Goal: Check status: Check status

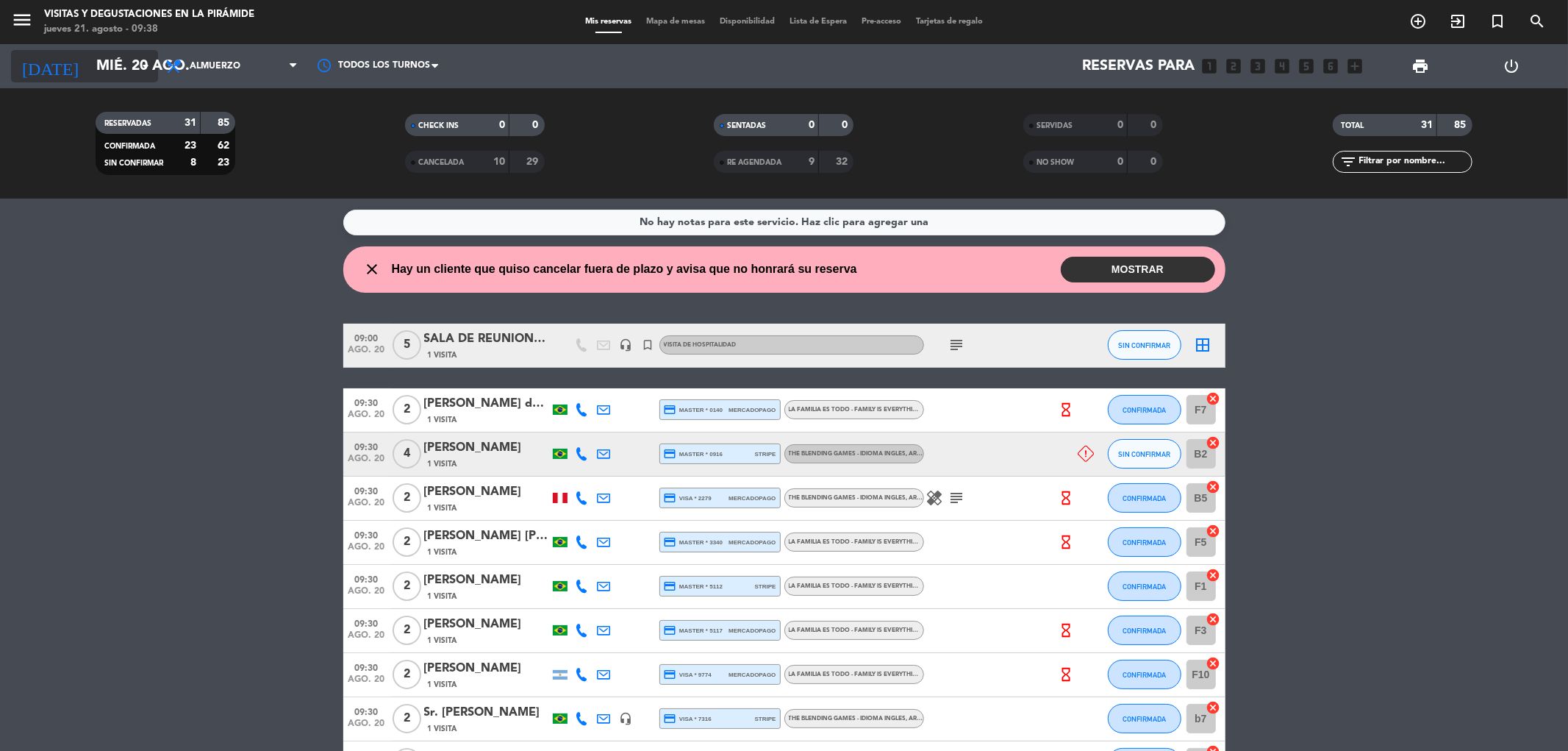
click at [145, 62] on icon "arrow_drop_down" at bounding box center [146, 66] width 17 height 17
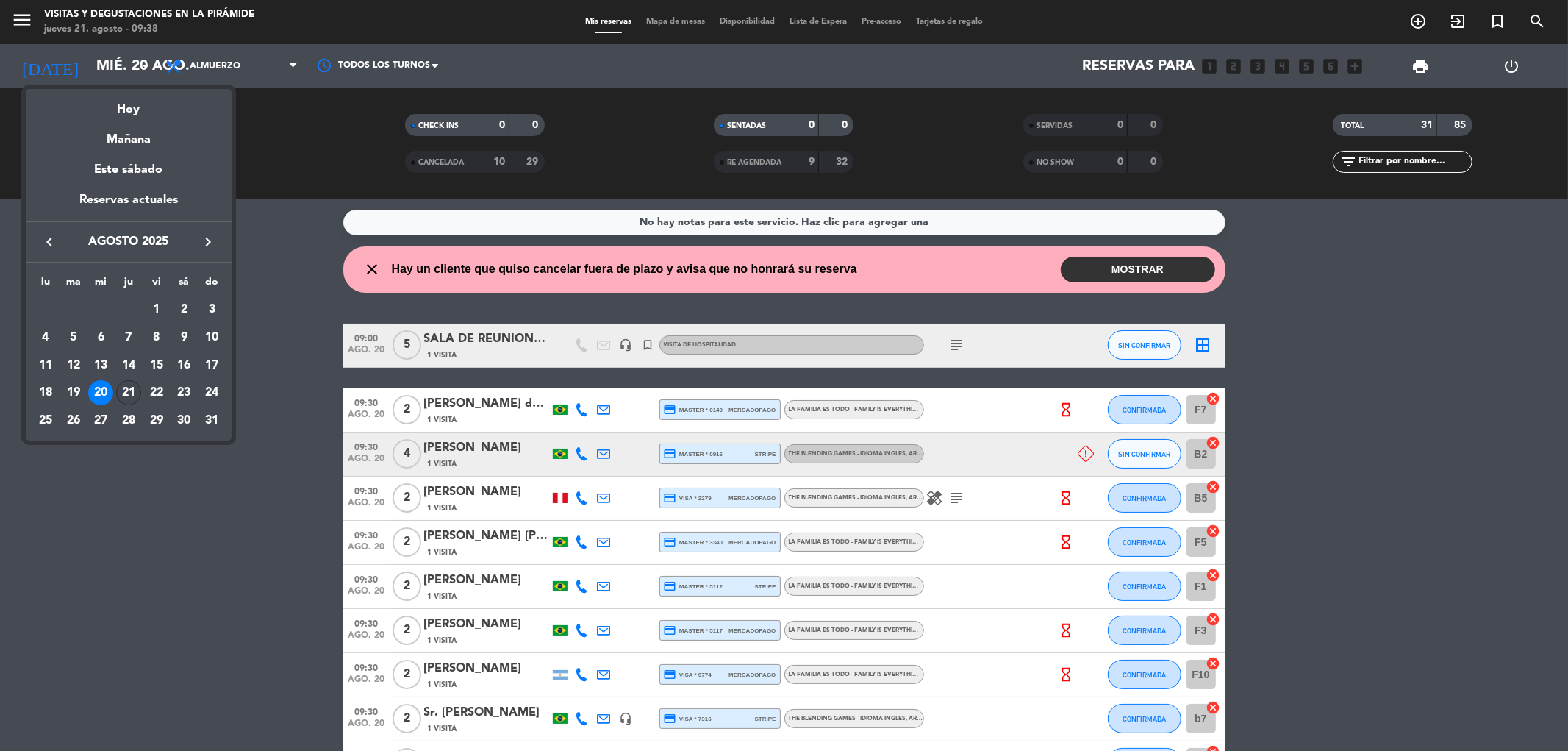
click at [124, 381] on div "21" at bounding box center [129, 392] width 25 height 25
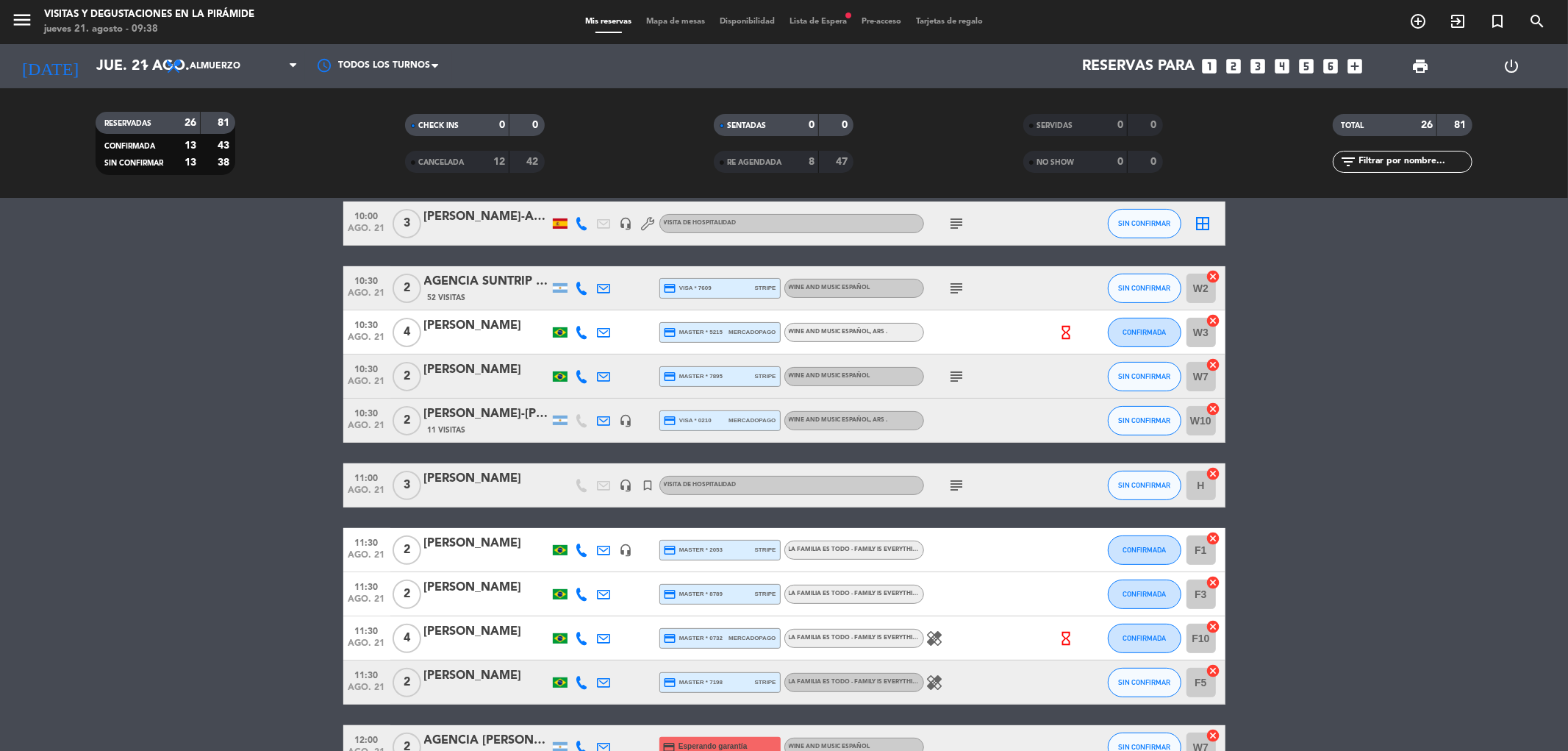
scroll to position [326, 0]
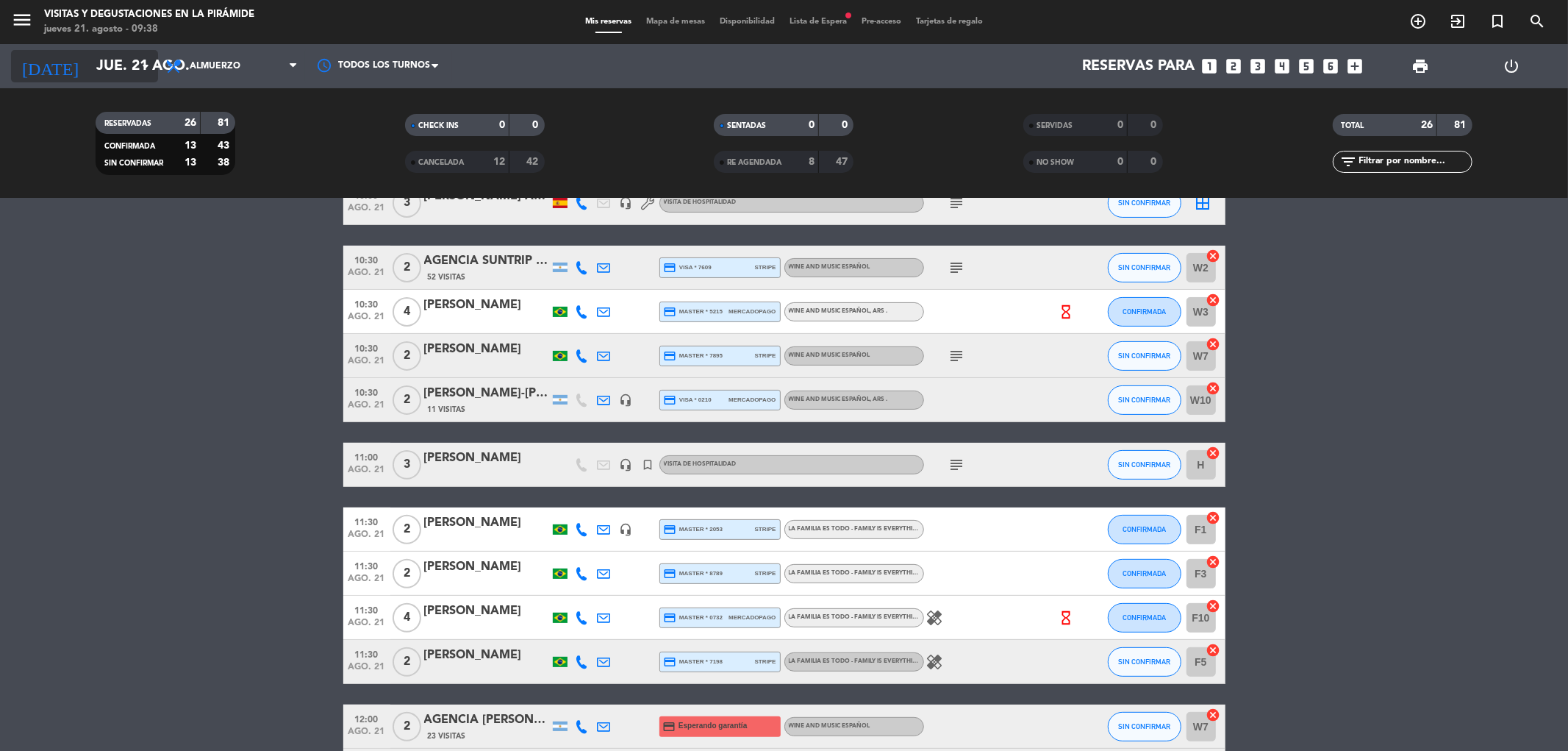
click at [148, 64] on icon "arrow_drop_down" at bounding box center [146, 66] width 17 height 17
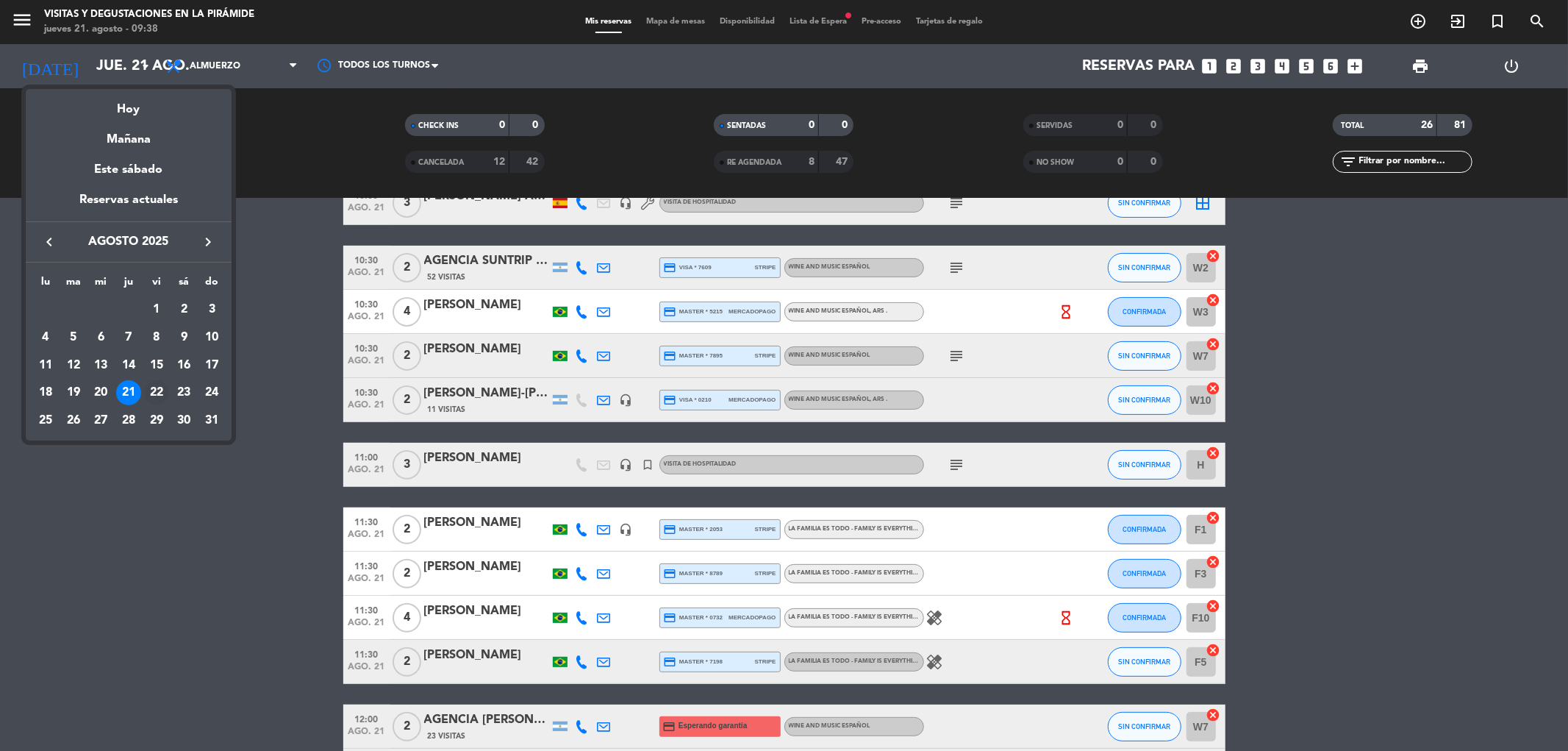
click at [157, 395] on div "22" at bounding box center [156, 392] width 25 height 25
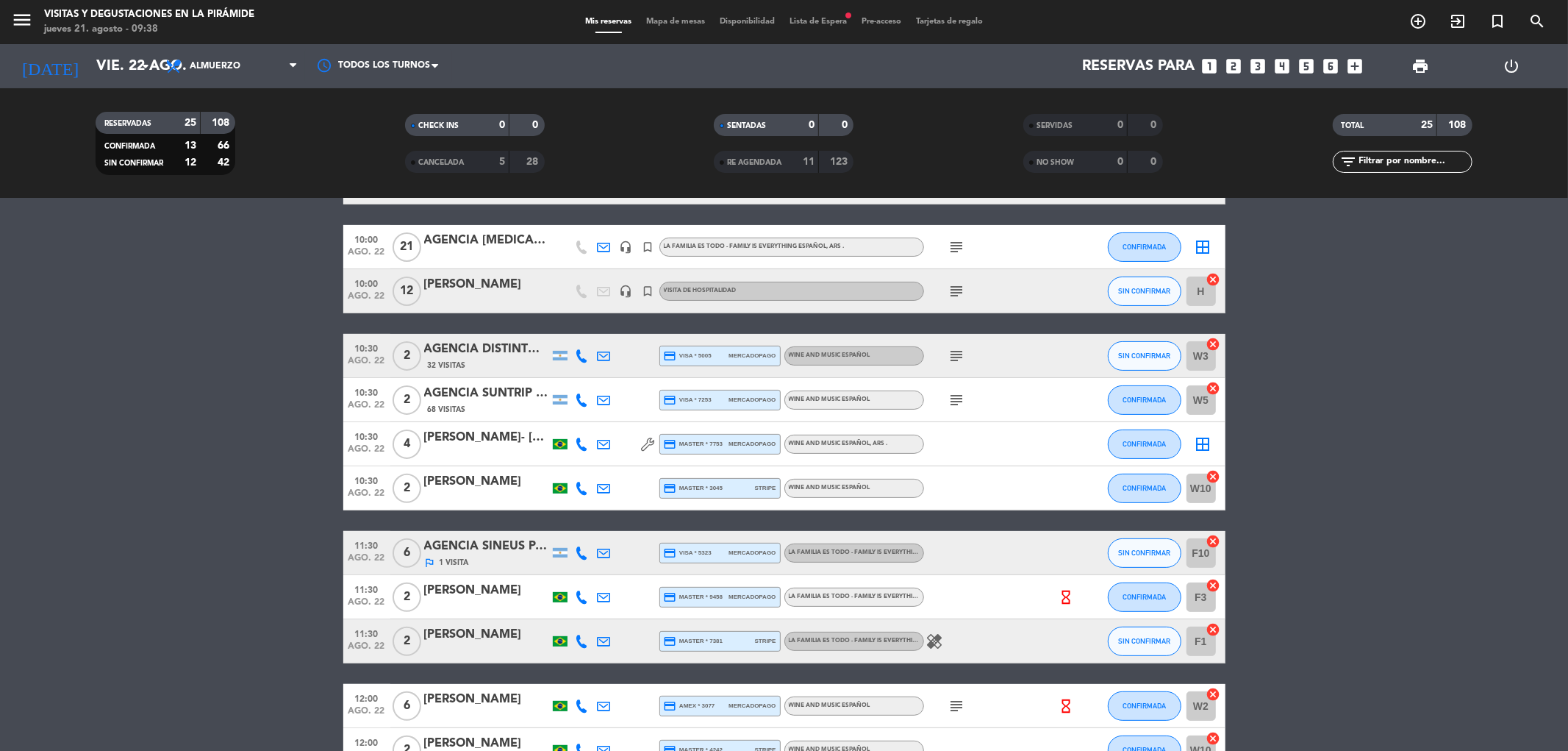
click at [950, 292] on icon "subject" at bounding box center [957, 291] width 17 height 17
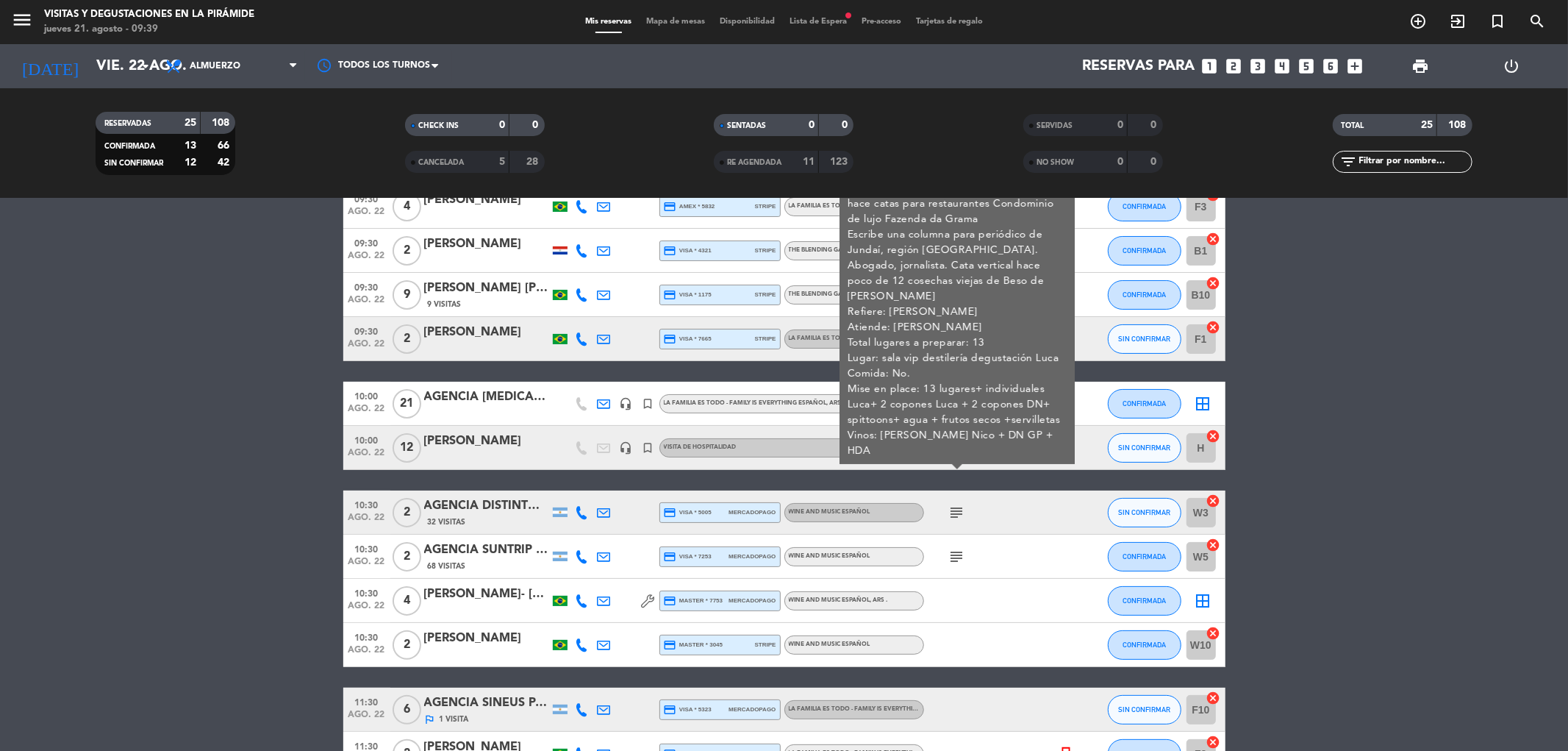
scroll to position [163, 0]
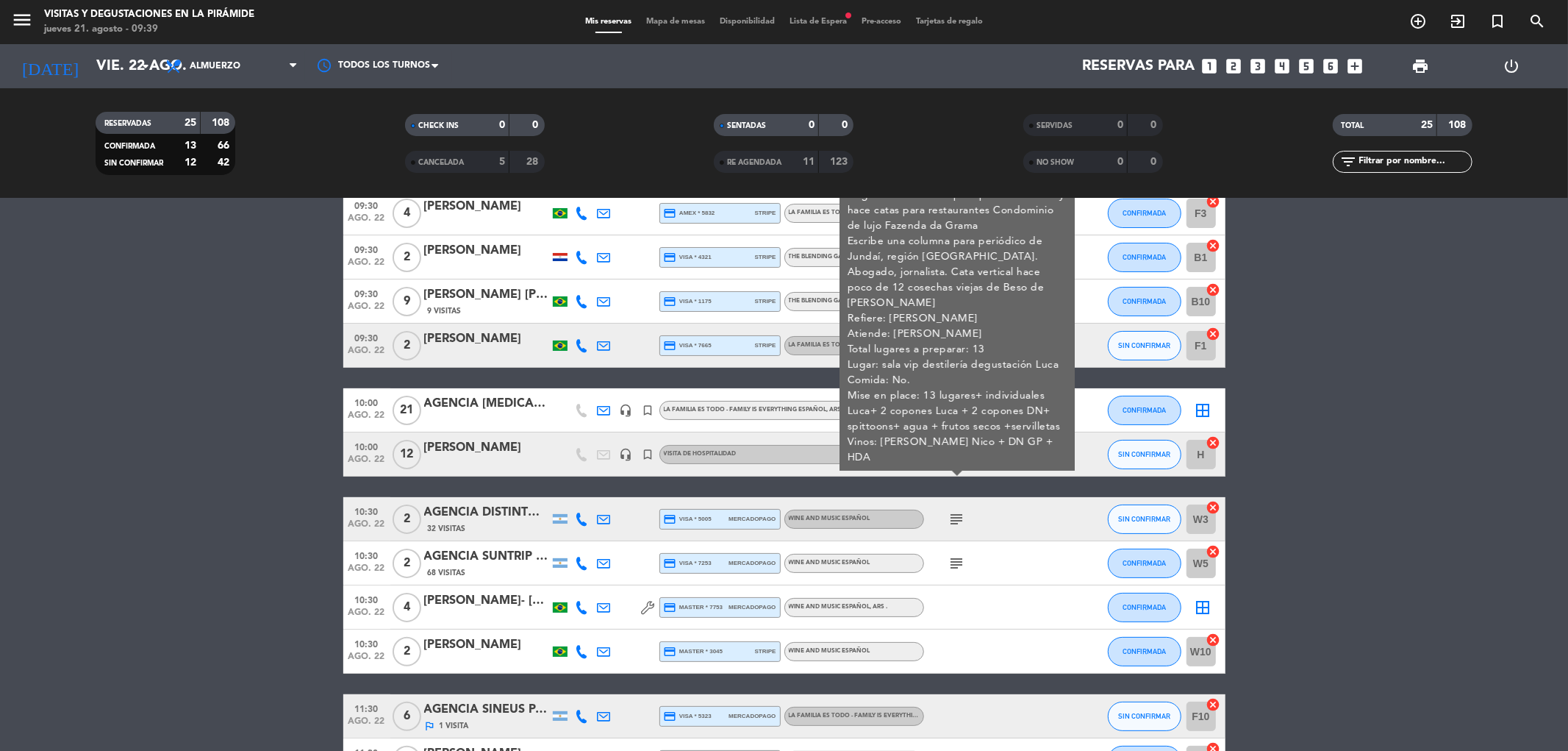
click at [948, 454] on icon "subject" at bounding box center [957, 455] width 17 height 17
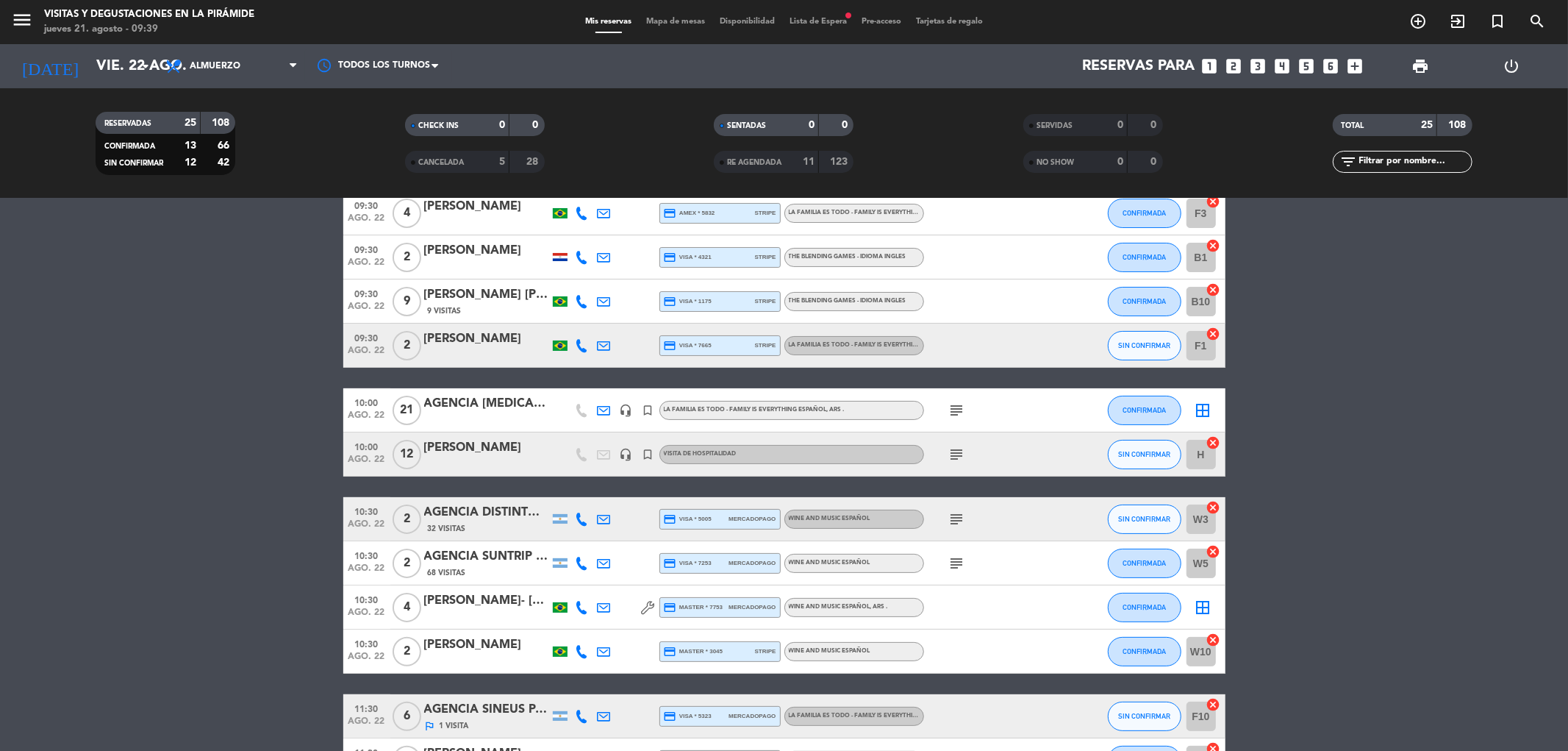
click at [954, 411] on icon "subject" at bounding box center [957, 411] width 17 height 17
click at [452, 411] on div "AGENCIA [MEDICAL_DATA] Associados Unissul -" at bounding box center [486, 404] width 125 height 19
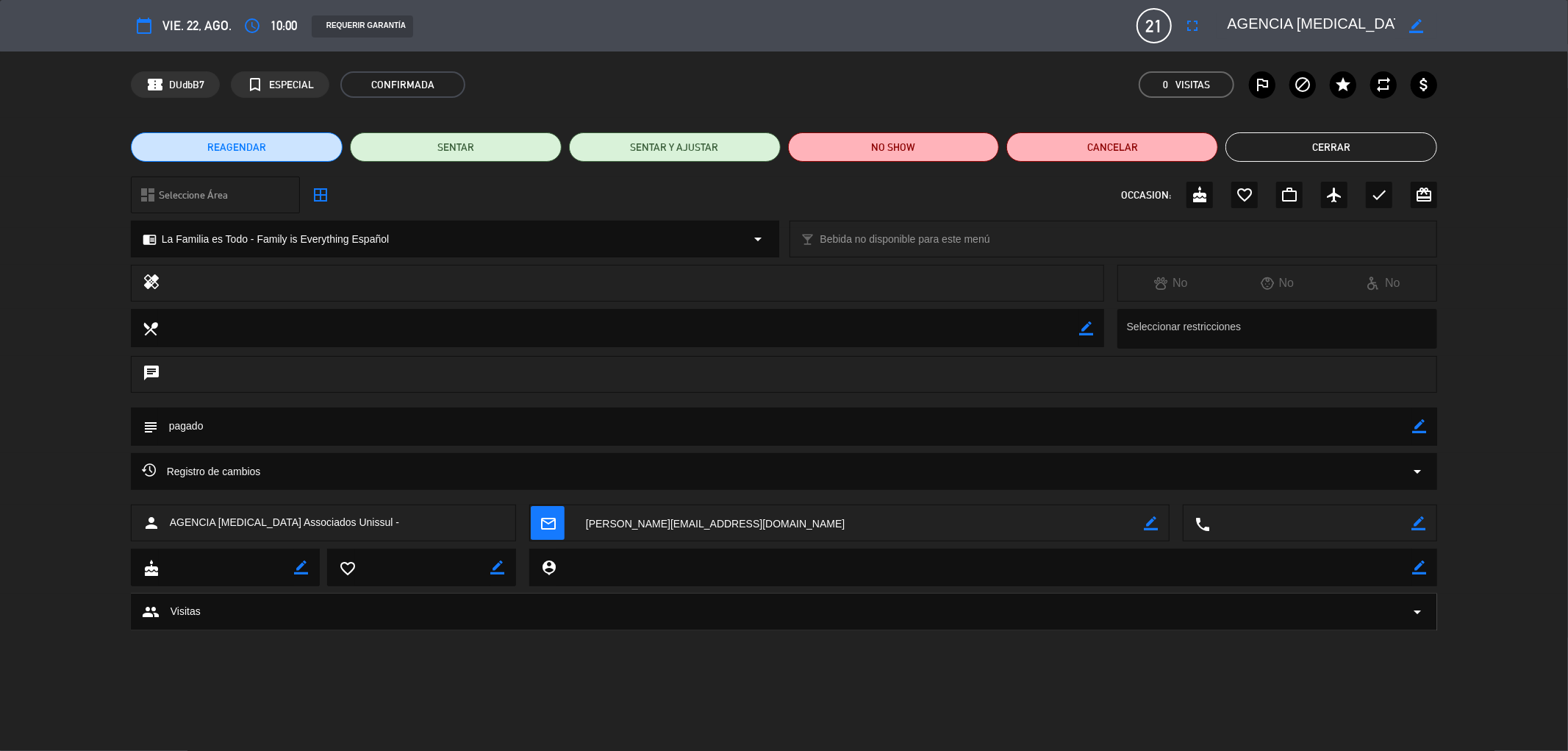
click at [1353, 148] on button "Cerrar" at bounding box center [1331, 147] width 212 height 30
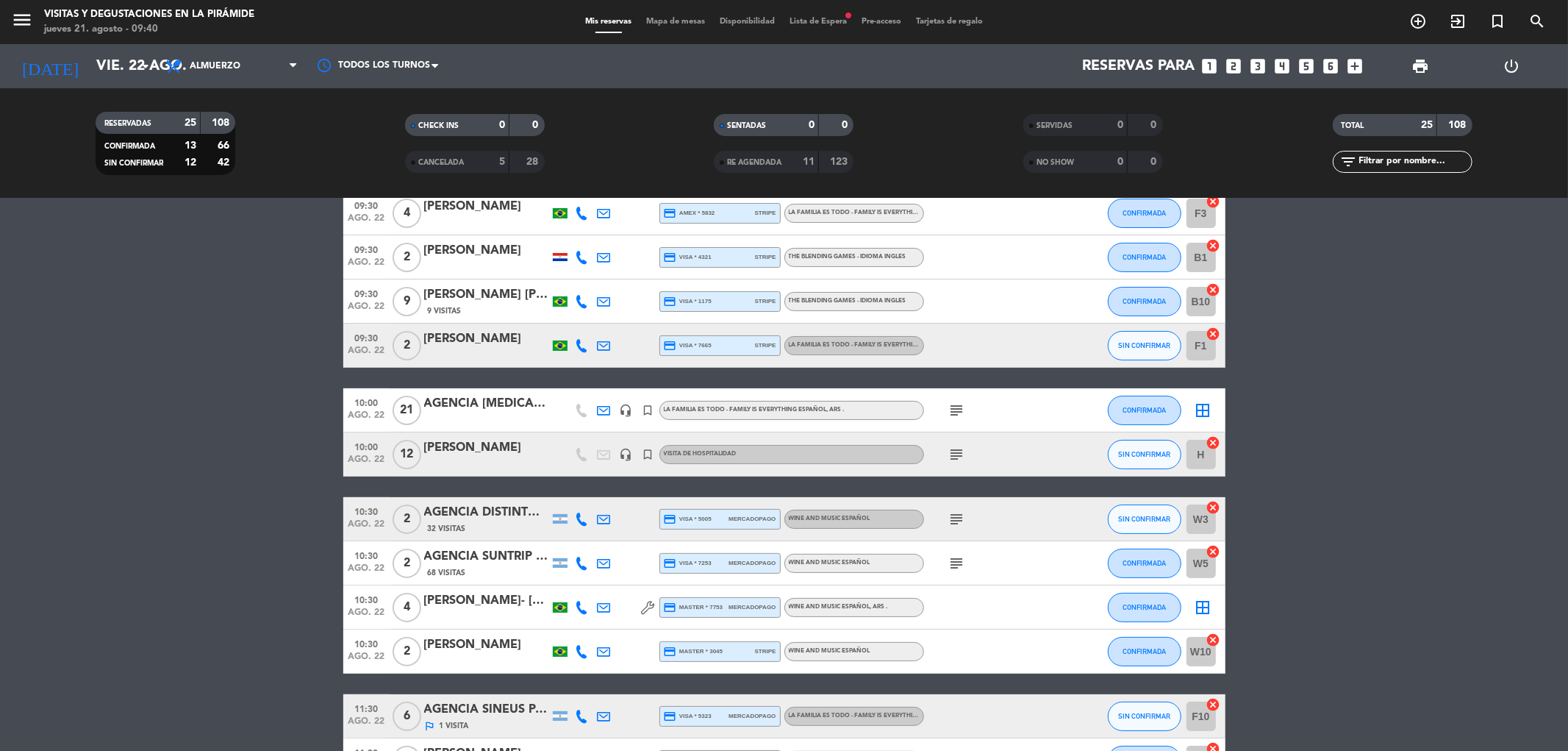
drag, startPoint x: 142, startPoint y: 77, endPoint x: 146, endPoint y: 157, distance: 80.1
click at [142, 83] on div "[DATE] vie. 22 ago. arrow_drop_down" at bounding box center [84, 66] width 147 height 44
click at [143, 71] on icon "arrow_drop_down" at bounding box center [146, 66] width 17 height 17
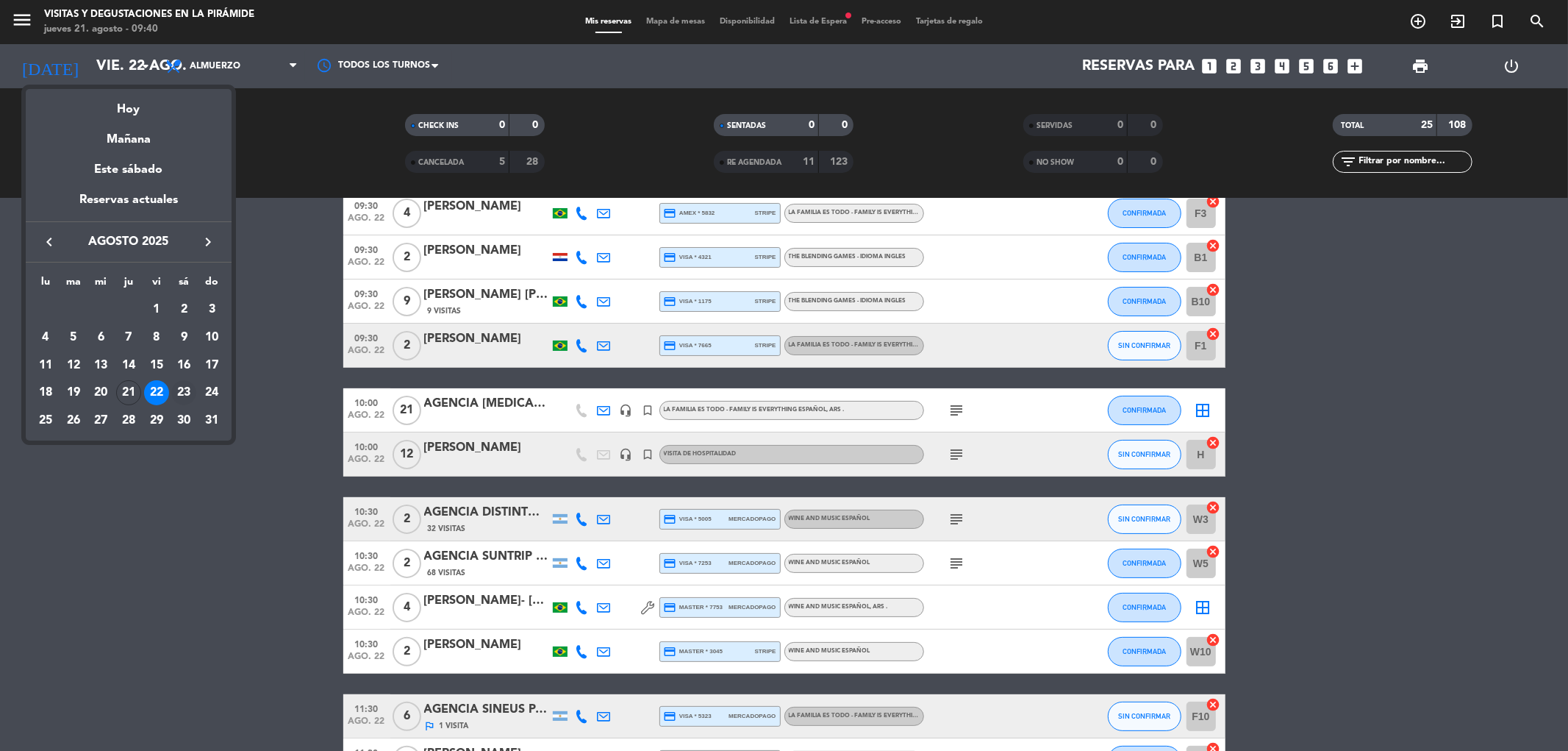
click at [181, 395] on div "23" at bounding box center [184, 392] width 25 height 25
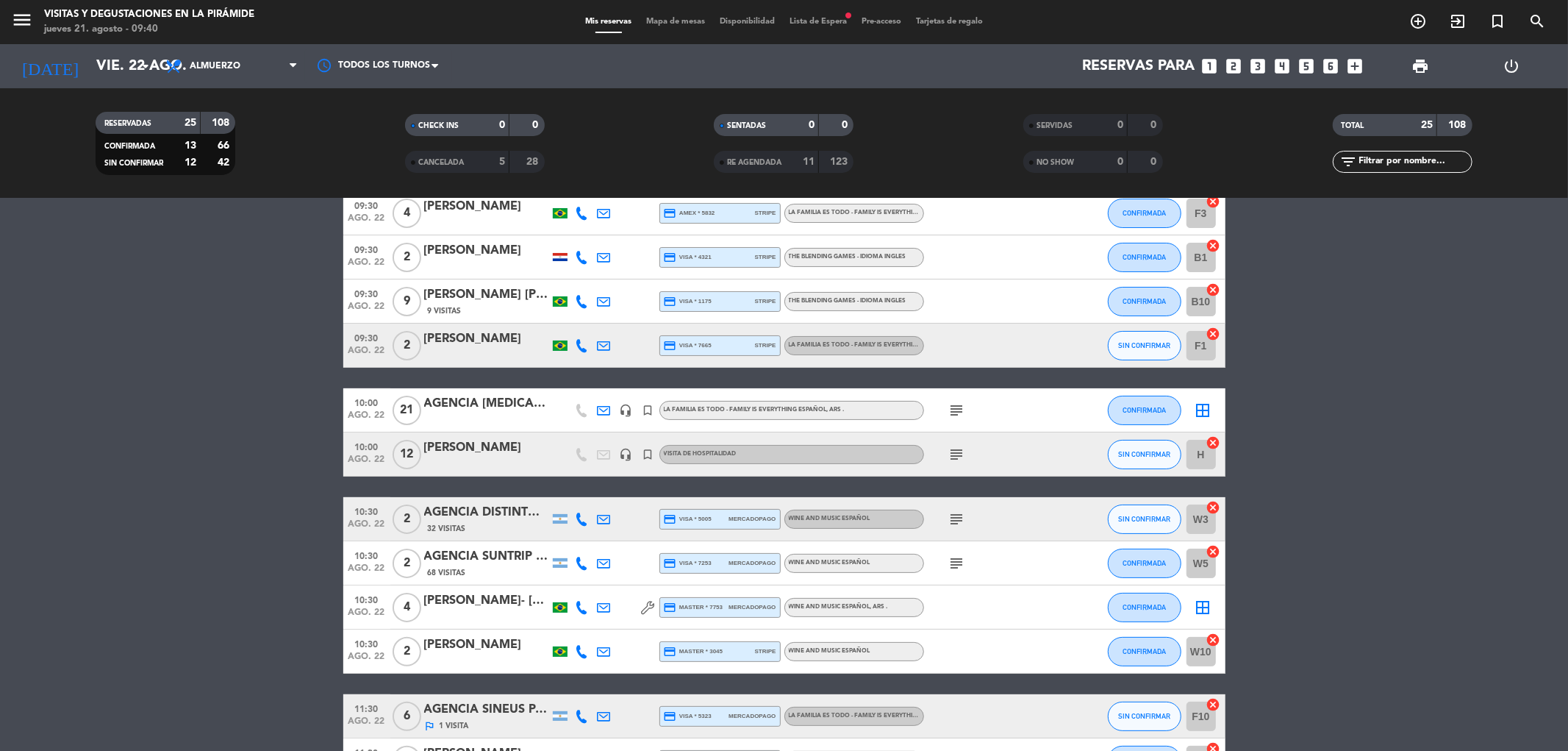
type input "sáb. 23 ago."
